Goal: Task Accomplishment & Management: Complete application form

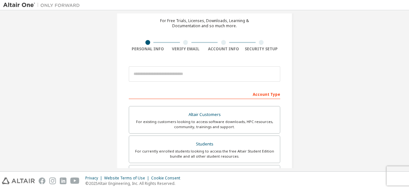
scroll to position [27, 0]
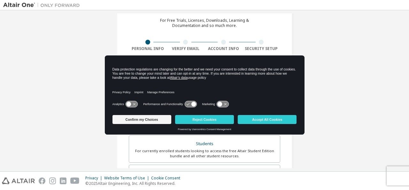
click at [167, 76] on body "Create an Altair One Account For Free Trials, Licenses, Downloads, Learning & D…" at bounding box center [204, 95] width 409 height 190
click at [268, 116] on button "Accept All Cookies" at bounding box center [267, 119] width 59 height 9
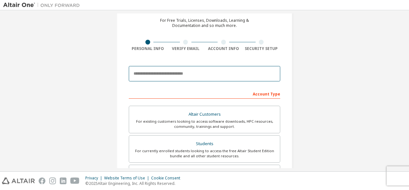
click at [163, 73] on input "email" at bounding box center [204, 73] width 151 height 15
type input "**********"
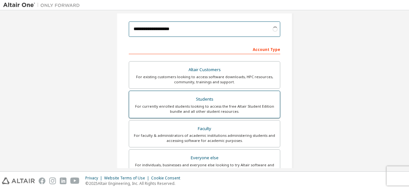
scroll to position [72, 0]
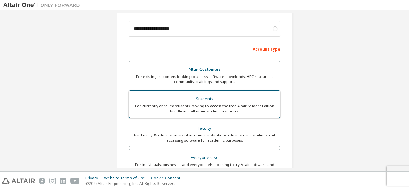
click at [207, 110] on div "For currently enrolled students looking to access the free Altair Student Editi…" at bounding box center [204, 108] width 143 height 10
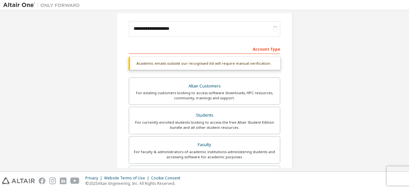
scroll to position [49, 0]
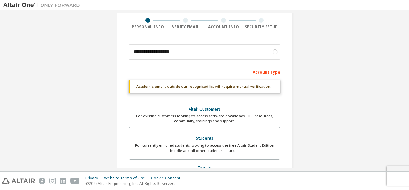
click at [181, 69] on div "Account Type" at bounding box center [204, 71] width 151 height 10
click at [260, 72] on div "Account Type" at bounding box center [204, 71] width 151 height 10
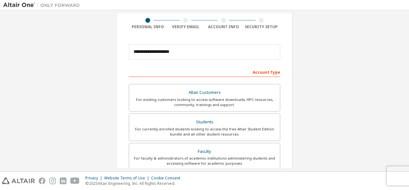
click at [262, 72] on div "Account Type" at bounding box center [204, 71] width 151 height 10
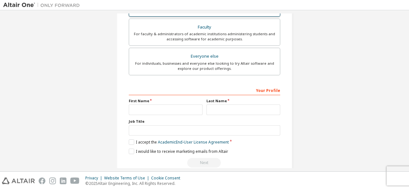
scroll to position [182, 0]
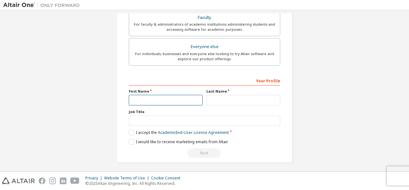
click at [150, 97] on input "text" at bounding box center [166, 100] width 74 height 11
type input "****"
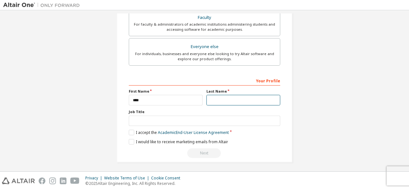
click at [224, 101] on input "text" at bounding box center [243, 100] width 74 height 11
type input "*****"
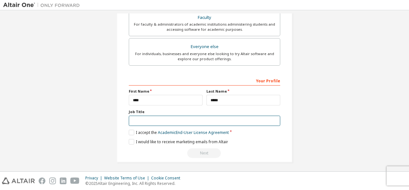
click at [158, 121] on input "text" at bounding box center [204, 120] width 151 height 11
type input "*"
type input "**********"
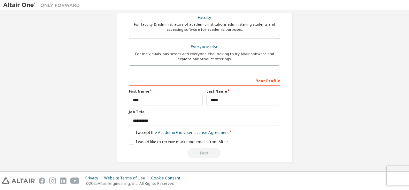
click at [129, 131] on label "I accept the Academic End-User License Agreement" at bounding box center [179, 131] width 100 height 5
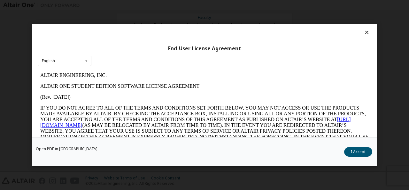
scroll to position [0, 0]
click at [355, 152] on button "I Accept" at bounding box center [358, 152] width 28 height 10
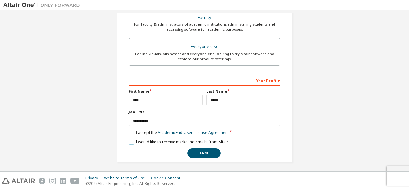
click at [131, 141] on label "I would like to receive marketing emails from Altair" at bounding box center [178, 141] width 99 height 5
click at [199, 151] on button "Next" at bounding box center [204, 153] width 34 height 10
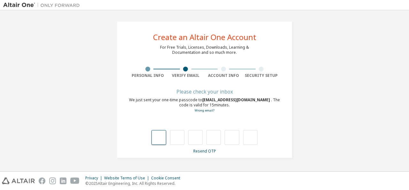
type input "*"
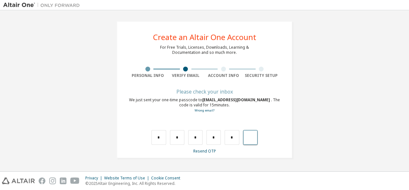
type input "*"
